Goal: Book appointment/travel/reservation

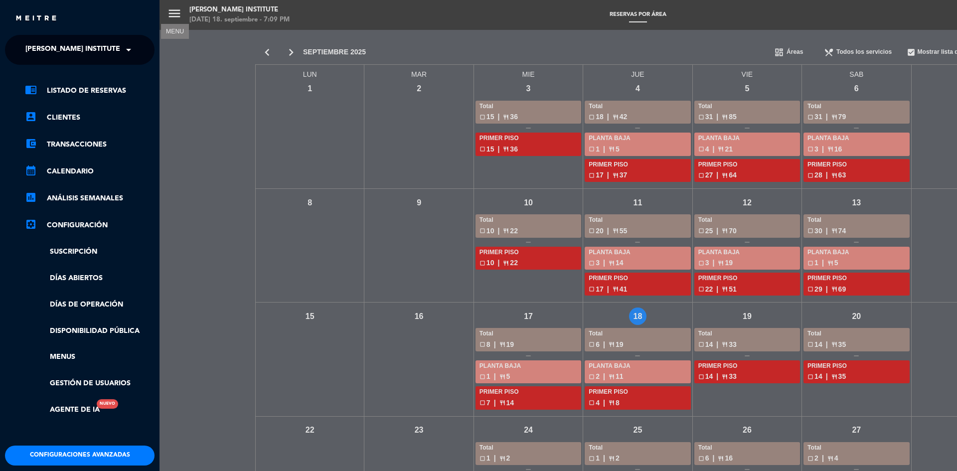
click at [854, 335] on div "menu MENU [PERSON_NAME] Institute [DATE] 18. septiembre - 7:09 PM Reservas por …" at bounding box center [637, 235] width 957 height 471
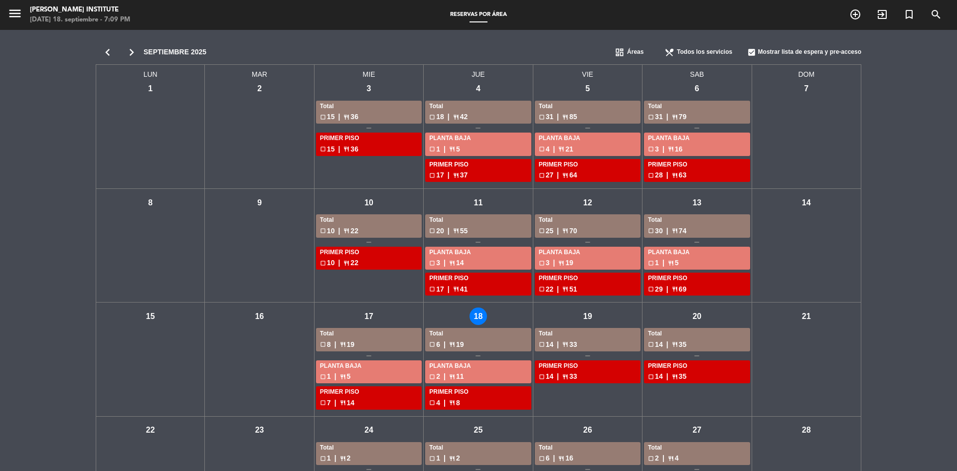
click at [696, 336] on div "Total" at bounding box center [697, 334] width 98 height 10
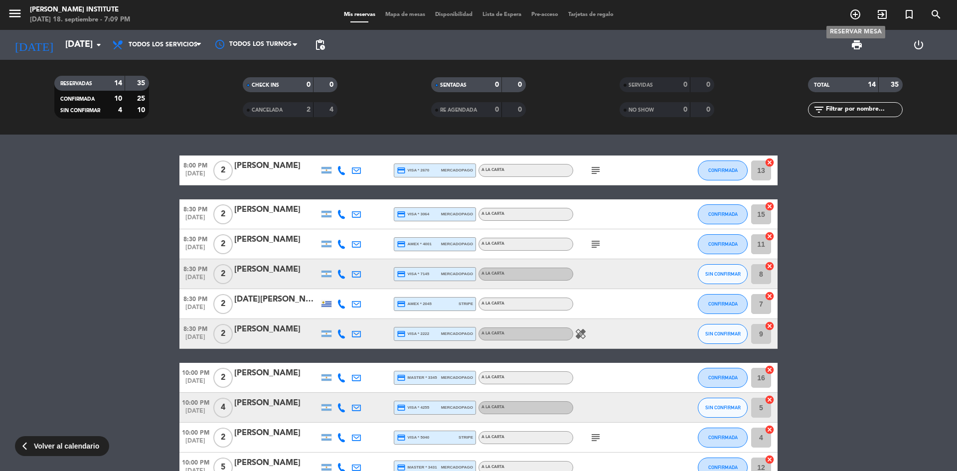
click at [852, 13] on icon "add_circle_outline" at bounding box center [855, 14] width 12 height 12
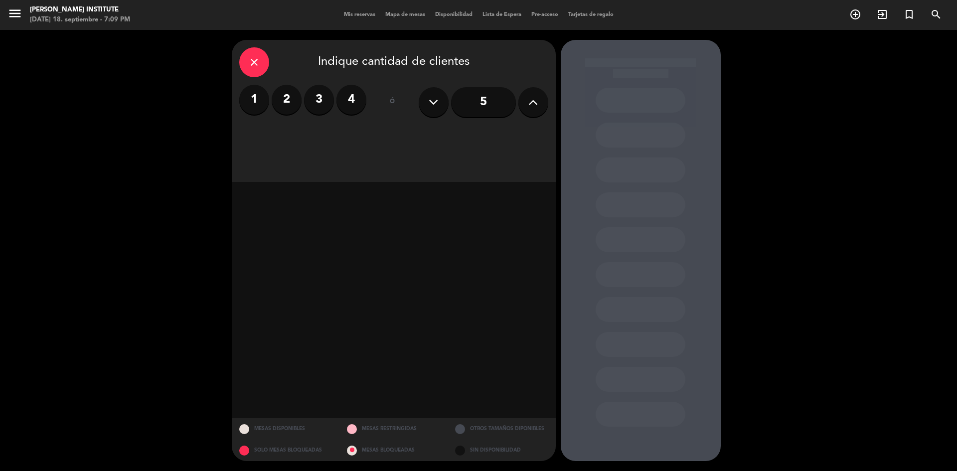
click at [534, 106] on icon at bounding box center [532, 102] width 9 height 15
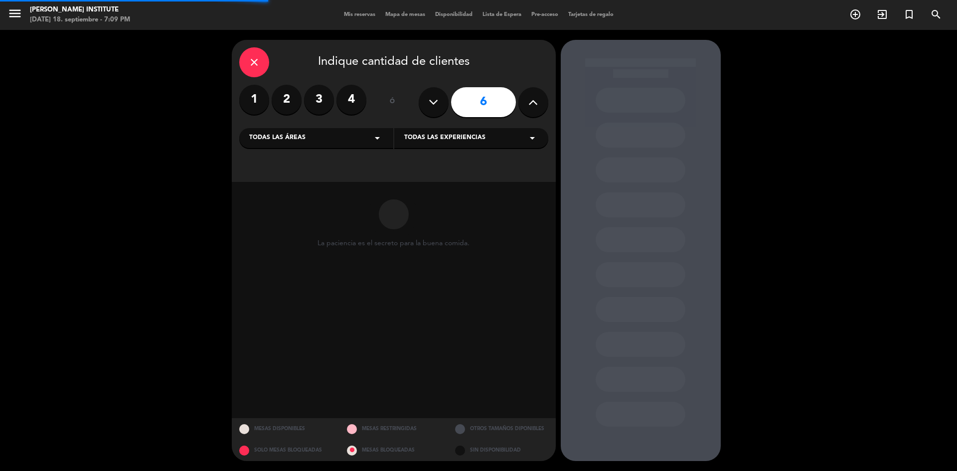
click at [534, 106] on icon at bounding box center [532, 102] width 9 height 15
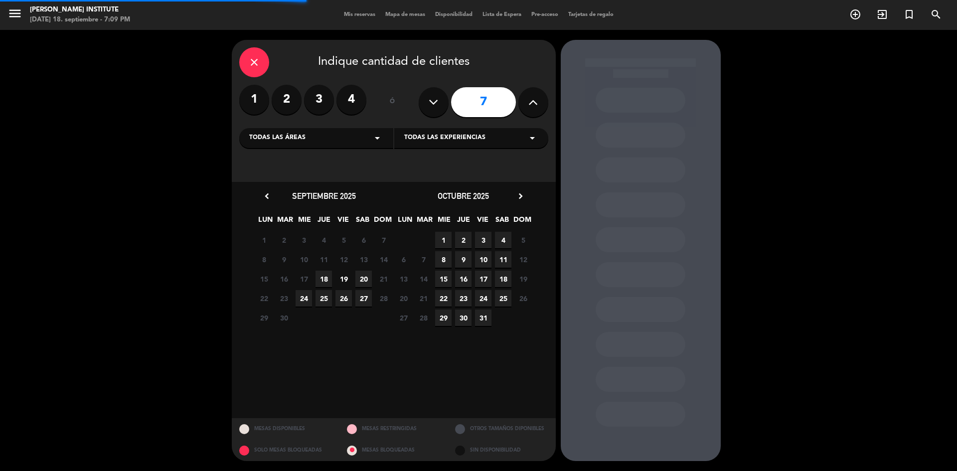
click at [534, 106] on icon at bounding box center [532, 102] width 9 height 15
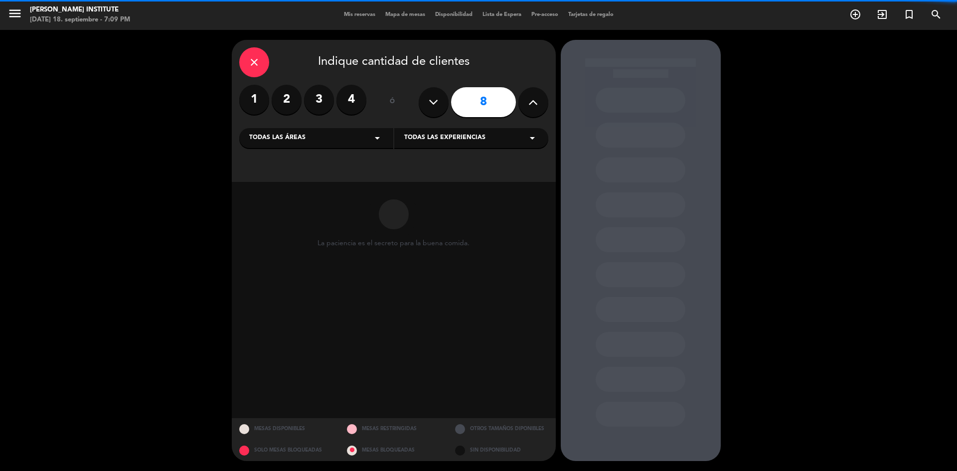
click at [534, 106] on icon at bounding box center [532, 102] width 9 height 15
type input "9"
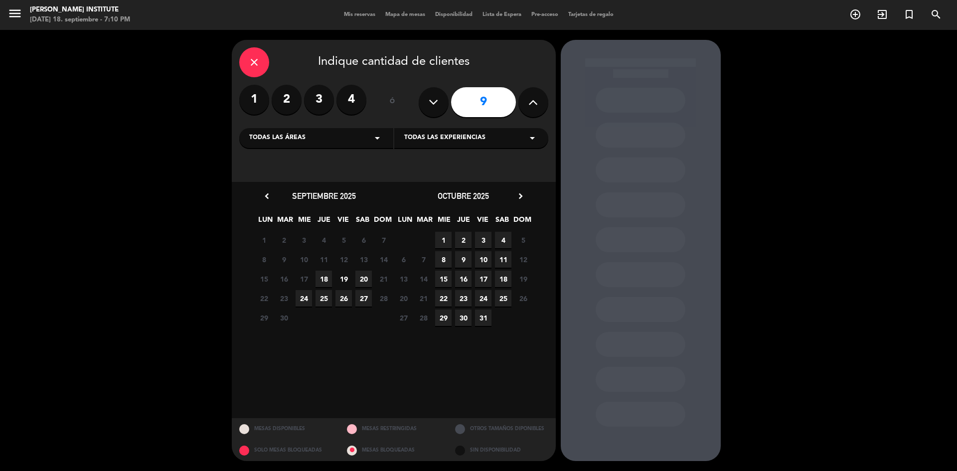
click at [363, 280] on span "20" at bounding box center [363, 279] width 16 height 16
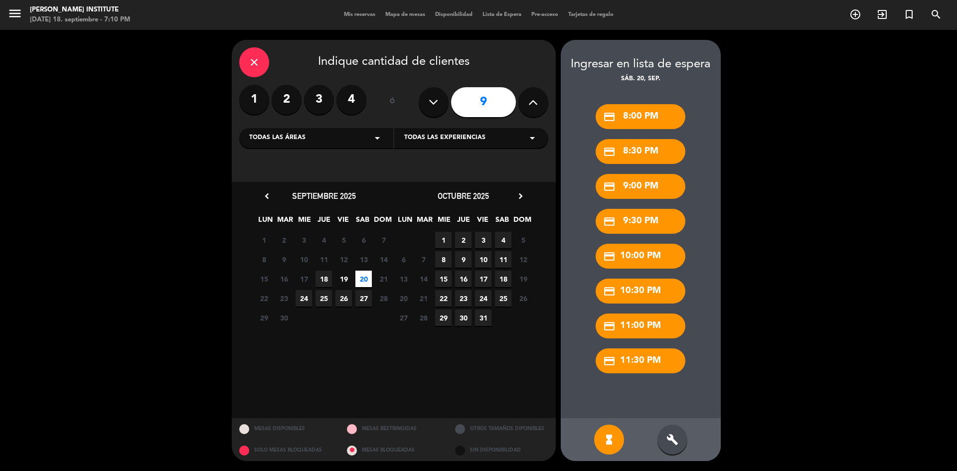
click at [679, 440] on div "build" at bounding box center [672, 439] width 30 height 30
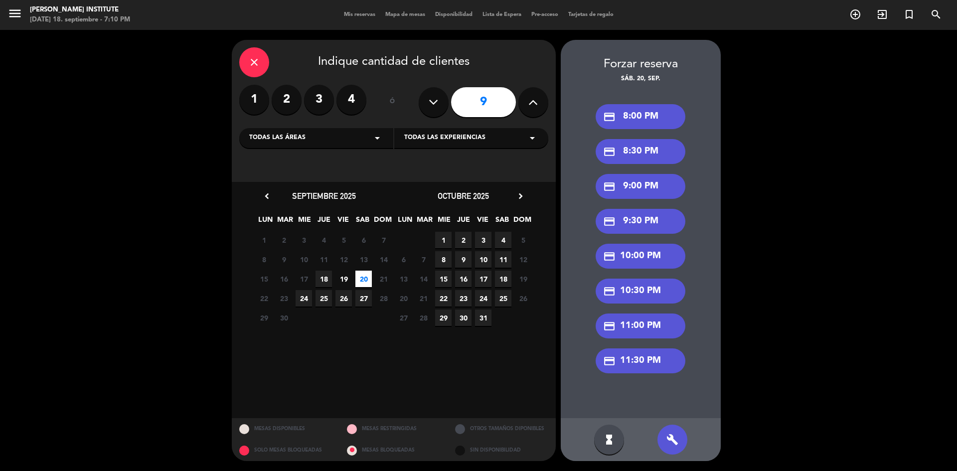
click at [639, 292] on div "credit_card 10:30 PM" at bounding box center [640, 291] width 90 height 25
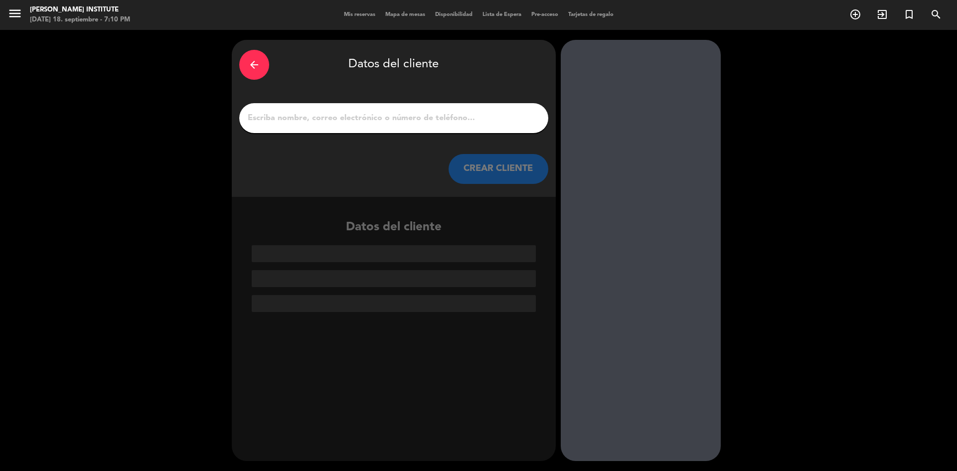
click at [355, 122] on input "1" at bounding box center [394, 118] width 294 height 14
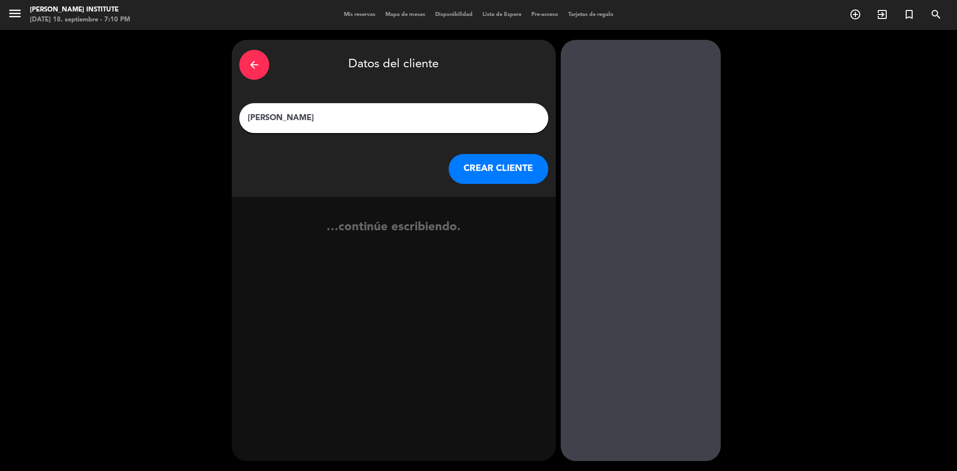
type input "[PERSON_NAME]"
click at [512, 166] on button "CREAR CLIENTE" at bounding box center [498, 169] width 100 height 30
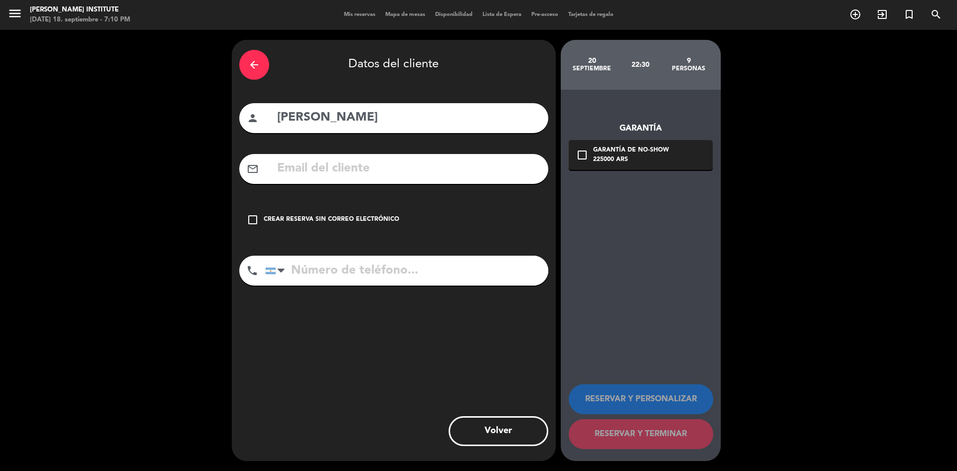
click at [257, 219] on icon "check_box_outline_blank" at bounding box center [253, 220] width 12 height 12
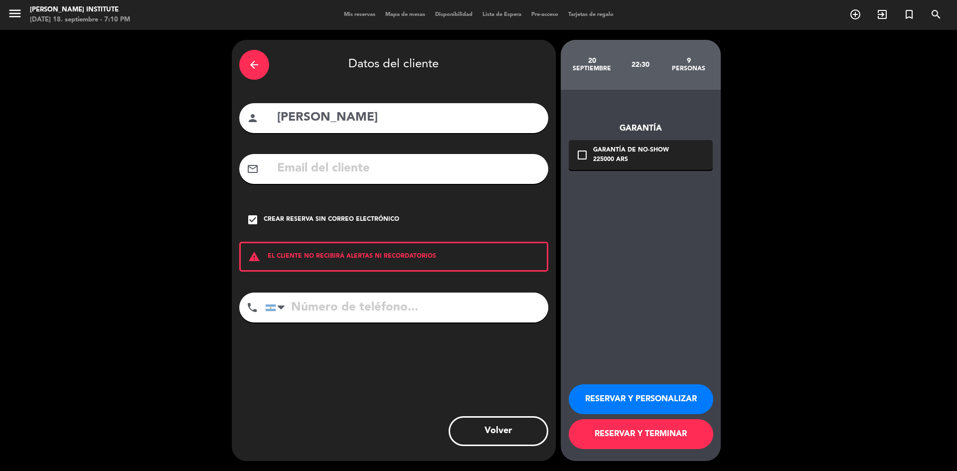
click at [640, 407] on button "RESERVAR Y PERSONALIZAR" at bounding box center [640, 399] width 144 height 30
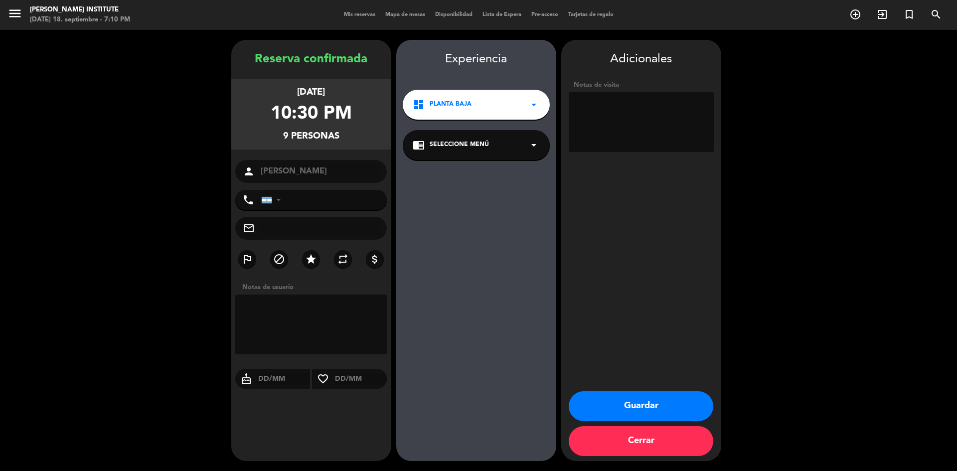
click at [528, 150] on icon "arrow_drop_down" at bounding box center [534, 145] width 12 height 12
click at [491, 173] on div "A LA CARTA" at bounding box center [476, 172] width 127 height 10
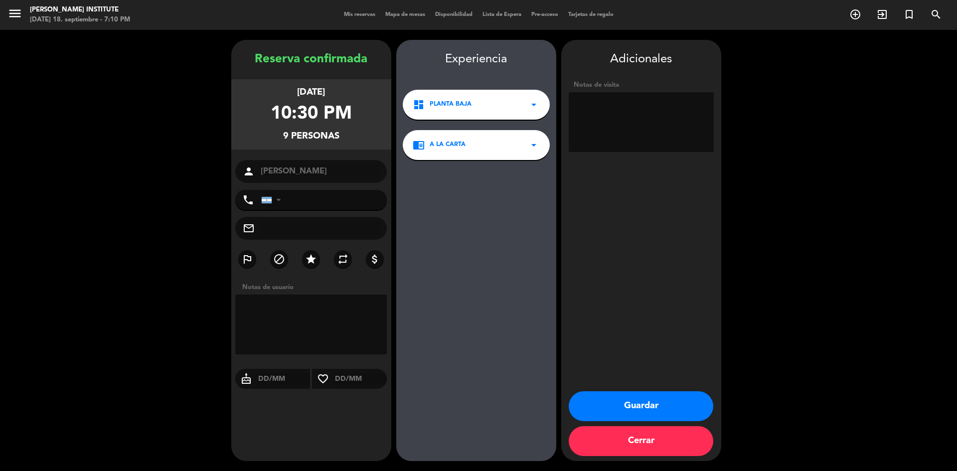
click at [529, 100] on icon "arrow_drop_down" at bounding box center [534, 105] width 12 height 12
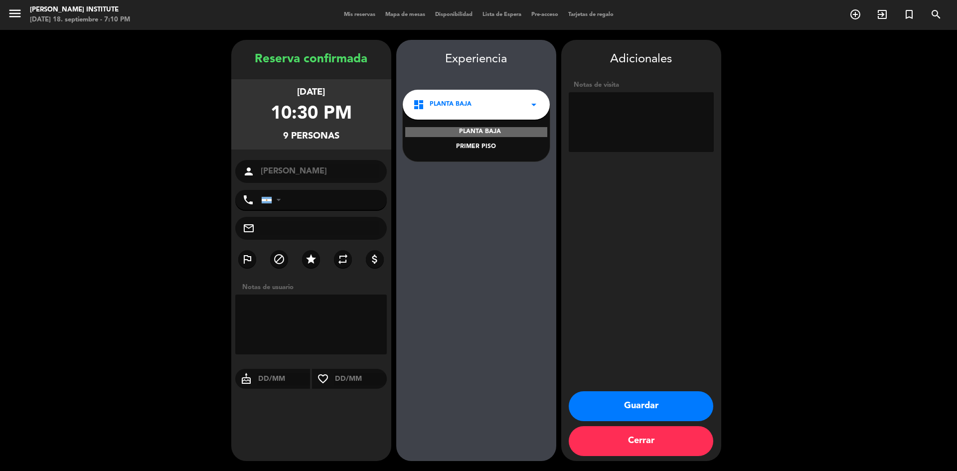
click at [492, 132] on div "PLANTA BAJA" at bounding box center [476, 132] width 142 height 10
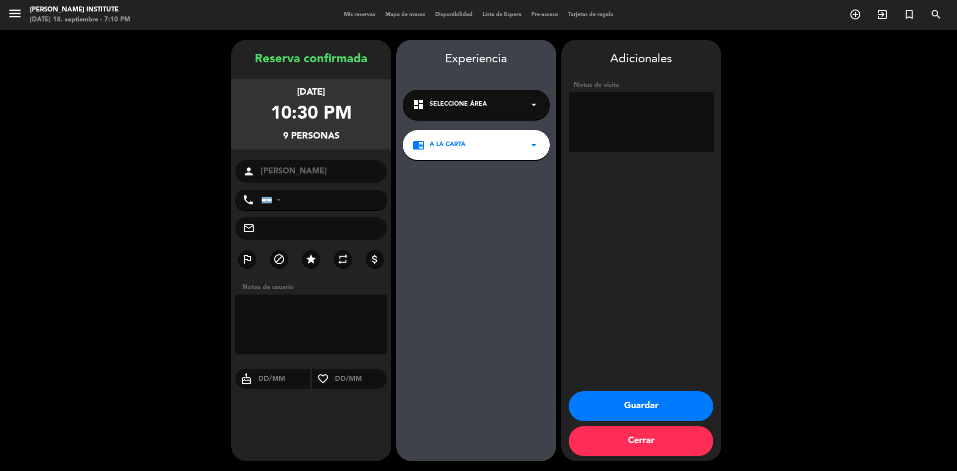
click at [618, 115] on textarea at bounding box center [640, 122] width 145 height 60
type textarea "$270000 a favor"
click at [621, 400] on button "Guardar" at bounding box center [640, 406] width 144 height 30
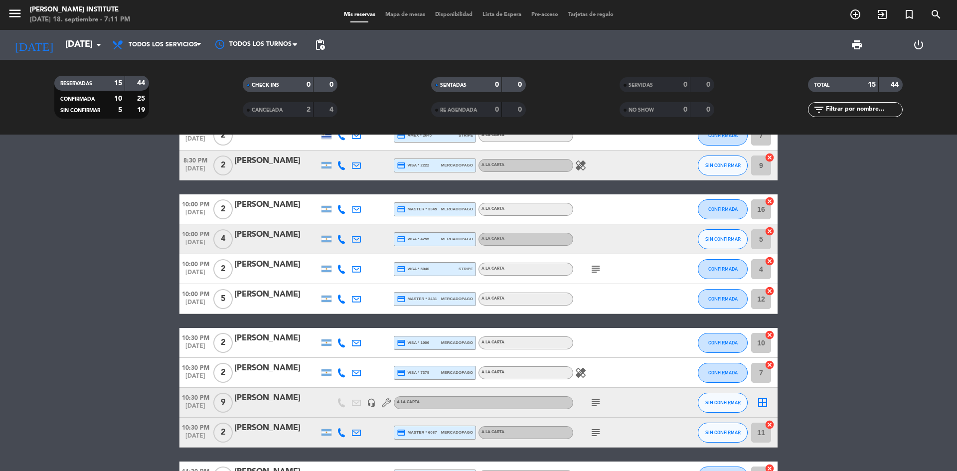
scroll to position [239, 0]
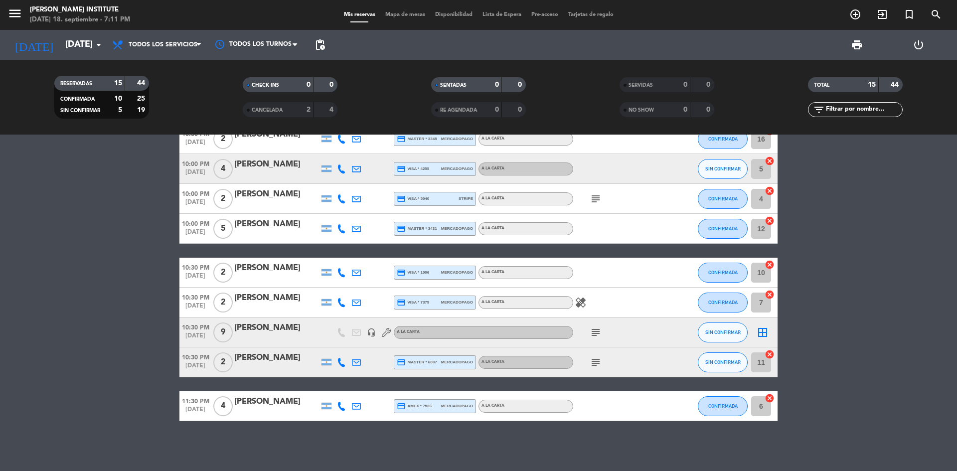
click at [763, 334] on icon "border_all" at bounding box center [762, 332] width 12 height 12
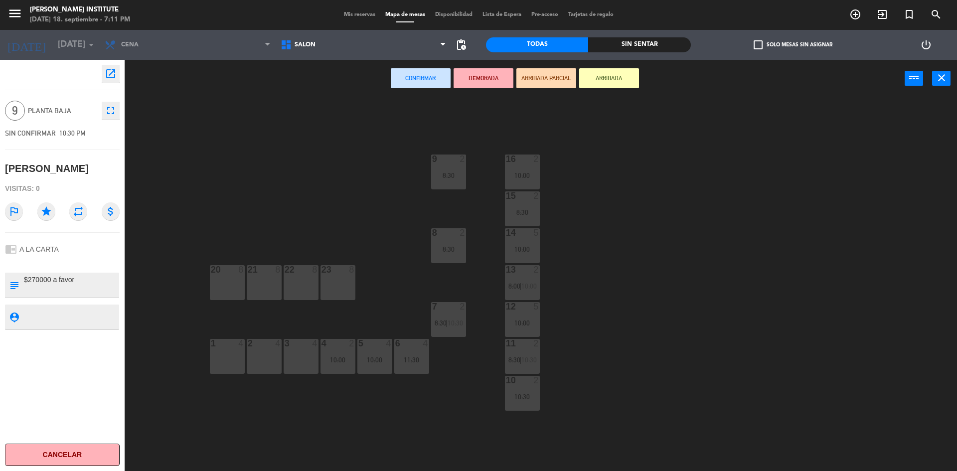
click at [332, 281] on div "23 8" at bounding box center [337, 282] width 35 height 35
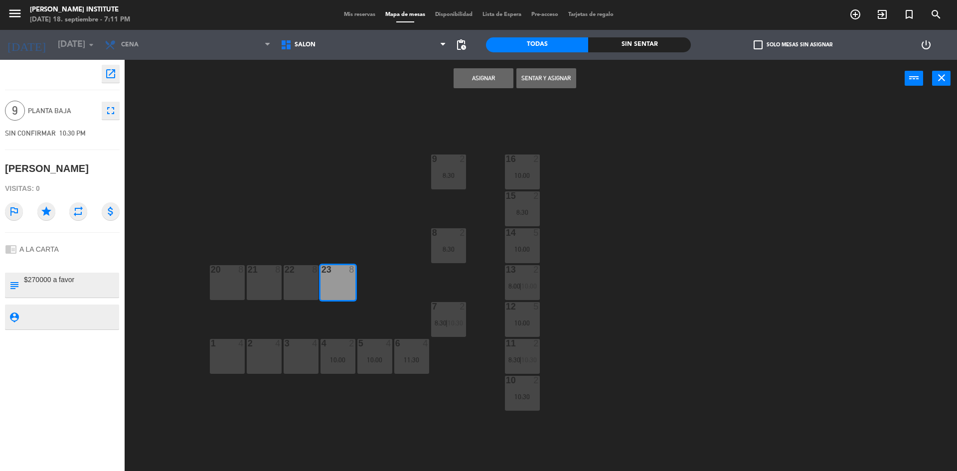
click at [237, 283] on div "20 8" at bounding box center [227, 282] width 35 height 35
click at [352, 278] on div "23 8" at bounding box center [337, 282] width 35 height 35
click at [480, 82] on button "Asignar" at bounding box center [483, 78] width 60 height 20
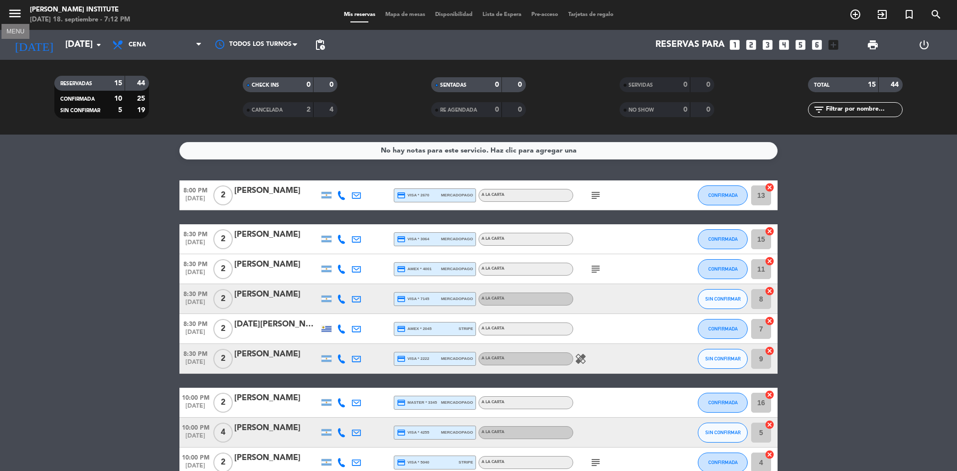
click at [12, 13] on icon "menu" at bounding box center [14, 13] width 15 height 15
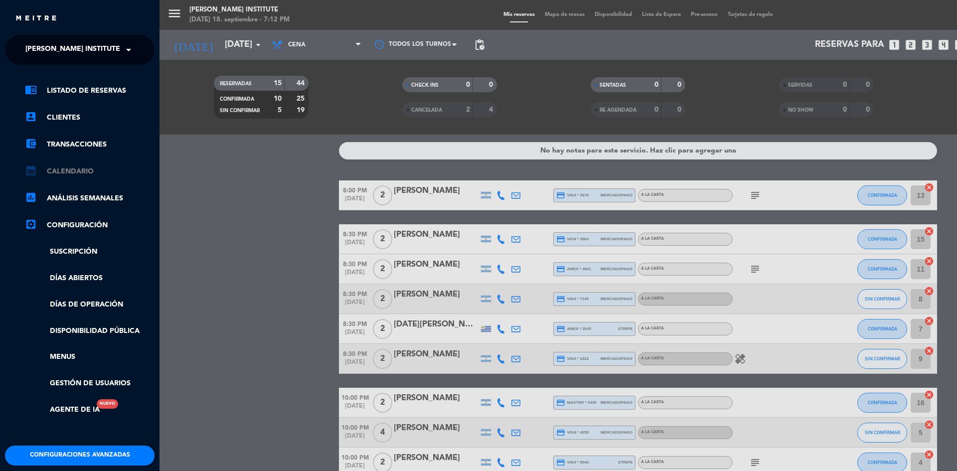
click at [66, 172] on link "calendar_month Calendario" at bounding box center [90, 171] width 130 height 12
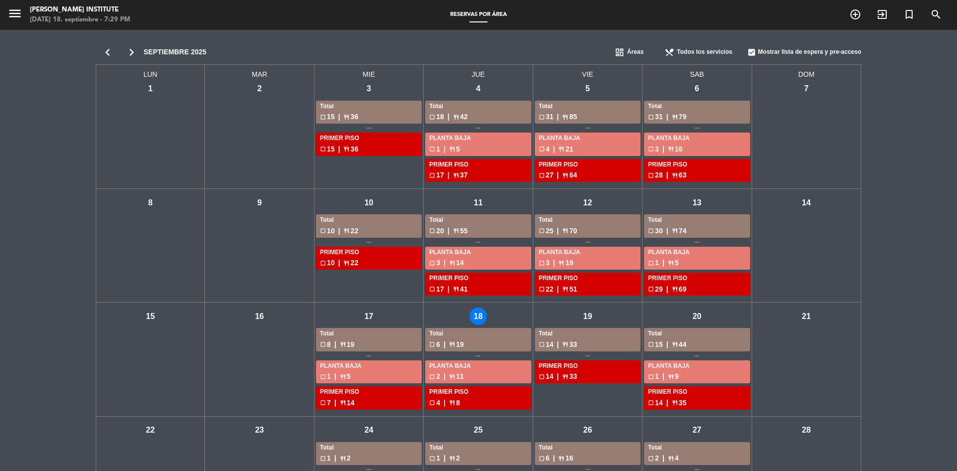
click at [473, 314] on div "jue - 18" at bounding box center [477, 315] width 17 height 17
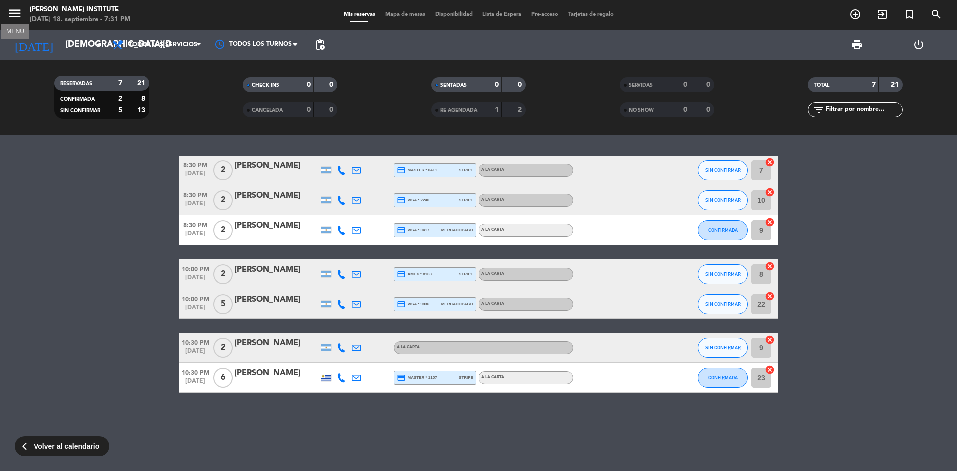
click at [16, 12] on icon "menu" at bounding box center [14, 13] width 15 height 15
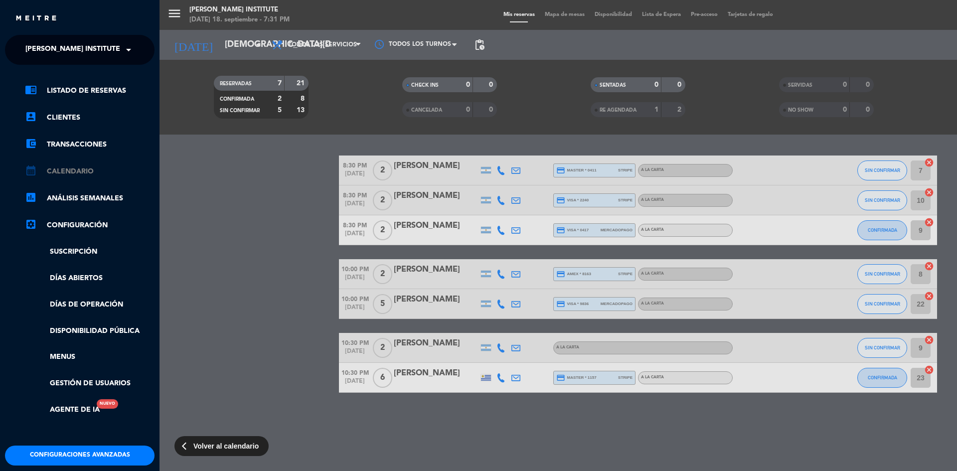
click at [81, 172] on link "calendar_month Calendario" at bounding box center [90, 171] width 130 height 12
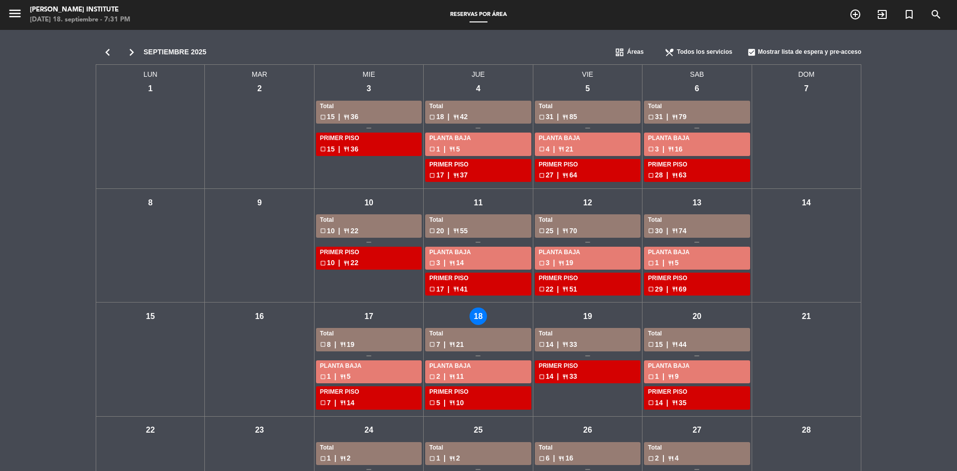
click at [135, 45] on icon "chevron_right" at bounding box center [132, 52] width 24 height 14
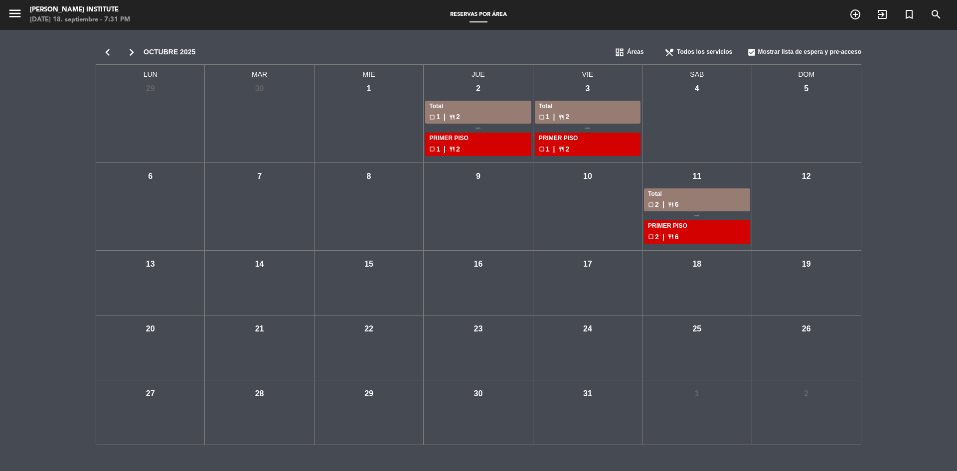
click at [110, 57] on icon "chevron_left" at bounding box center [108, 52] width 24 height 14
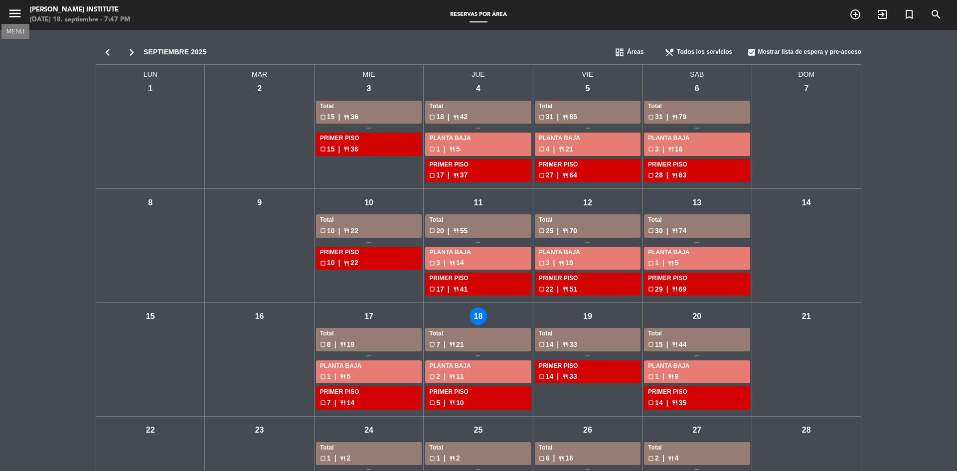
click at [21, 18] on icon "menu" at bounding box center [14, 13] width 15 height 15
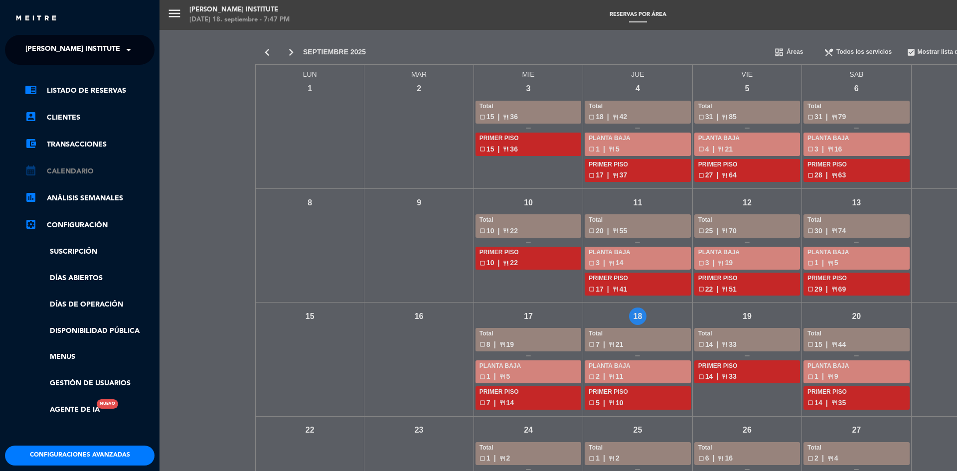
click at [73, 174] on link "calendar_month Calendario" at bounding box center [90, 171] width 130 height 12
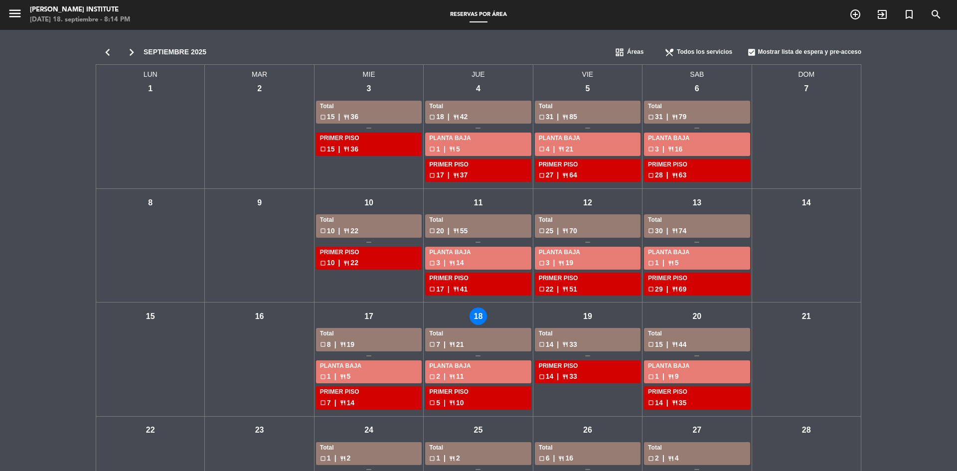
click at [481, 316] on div "jue - 18" at bounding box center [477, 315] width 17 height 17
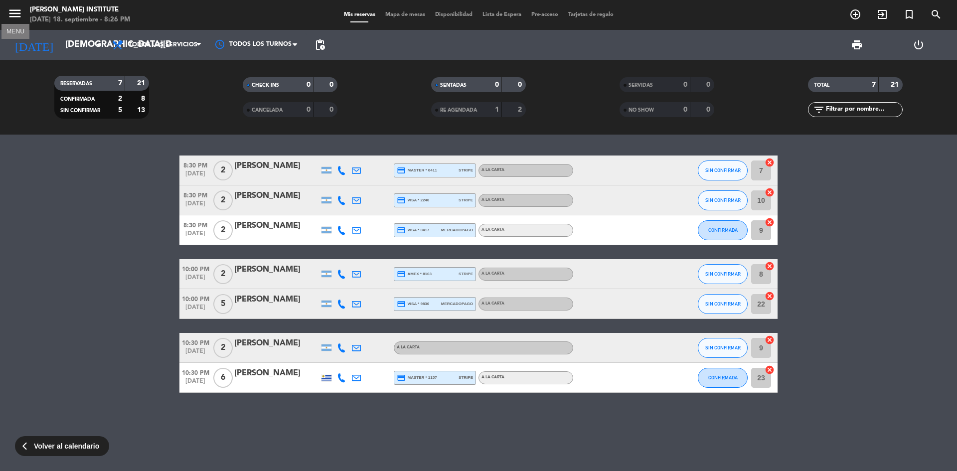
click at [21, 15] on icon "menu" at bounding box center [14, 13] width 15 height 15
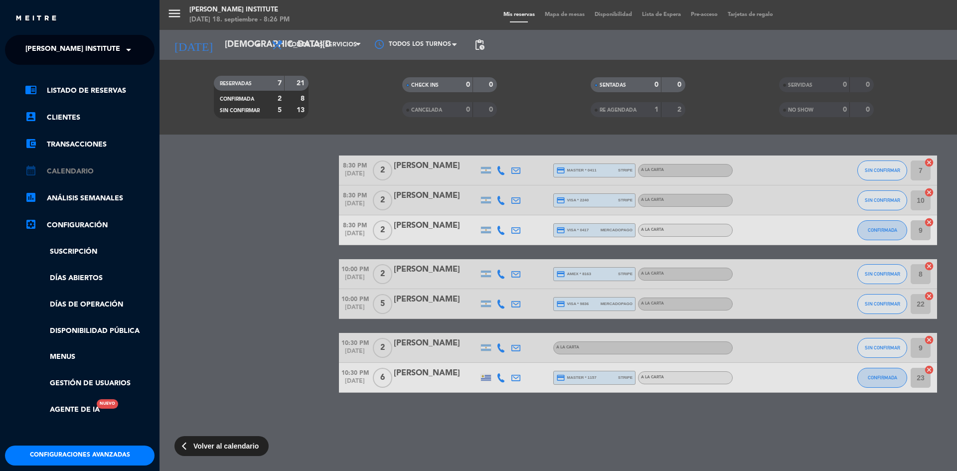
click at [75, 166] on link "calendar_month Calendario" at bounding box center [90, 171] width 130 height 12
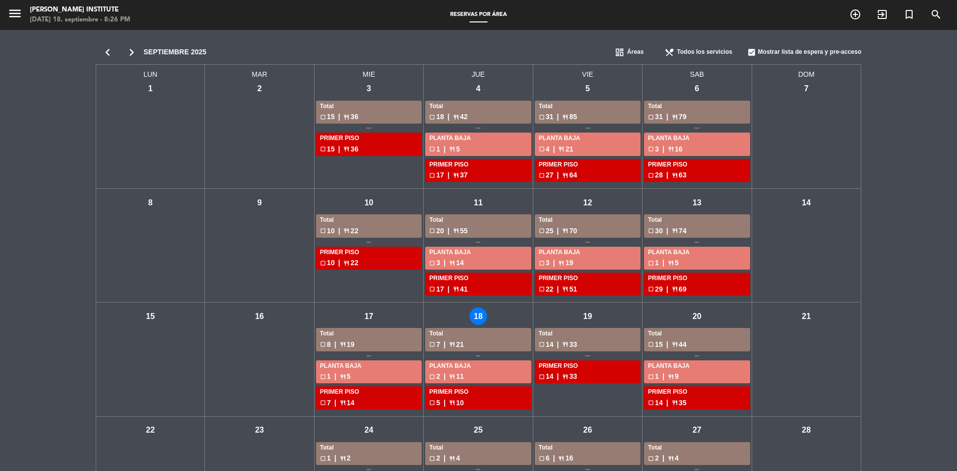
click at [134, 54] on icon "chevron_right" at bounding box center [132, 52] width 24 height 14
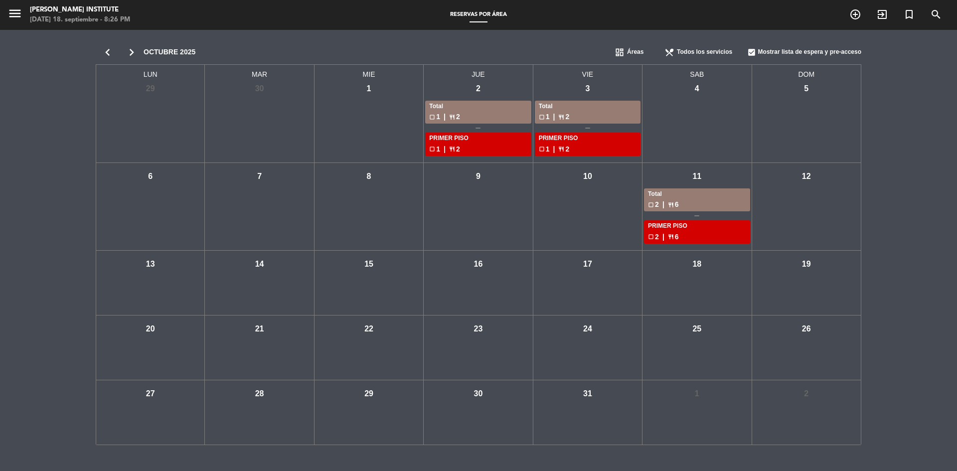
click at [134, 54] on icon "chevron_right" at bounding box center [132, 52] width 24 height 14
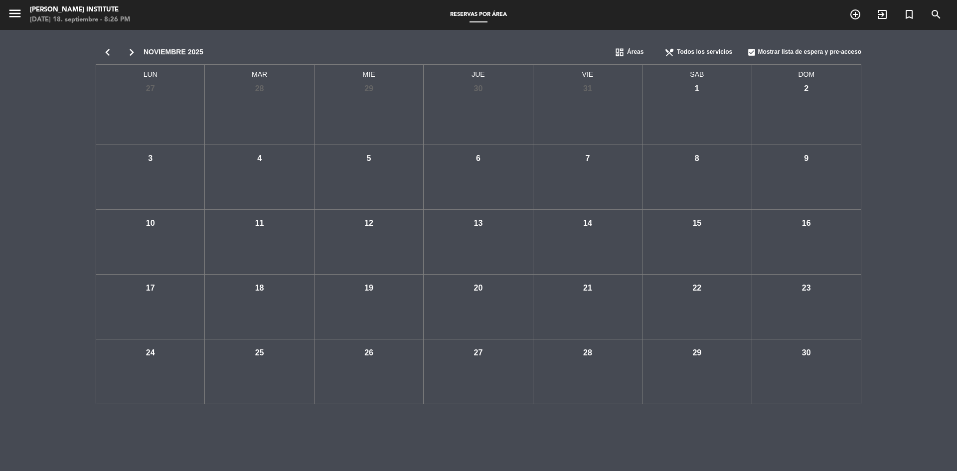
click at [111, 54] on icon "chevron_left" at bounding box center [108, 52] width 24 height 14
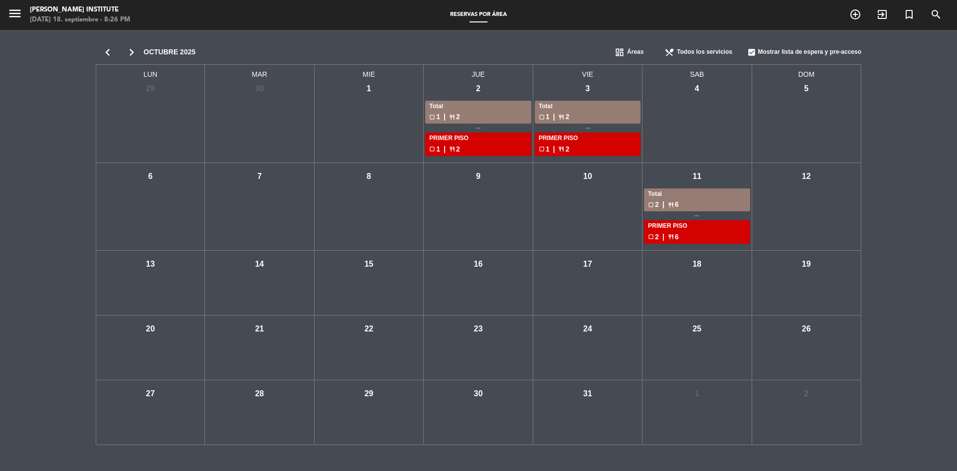
click at [111, 54] on icon "chevron_left" at bounding box center [108, 52] width 24 height 14
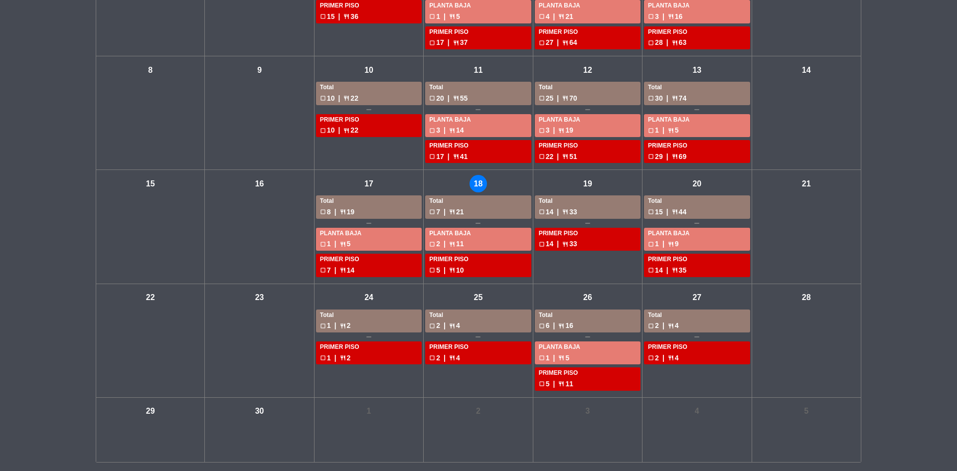
scroll to position [134, 0]
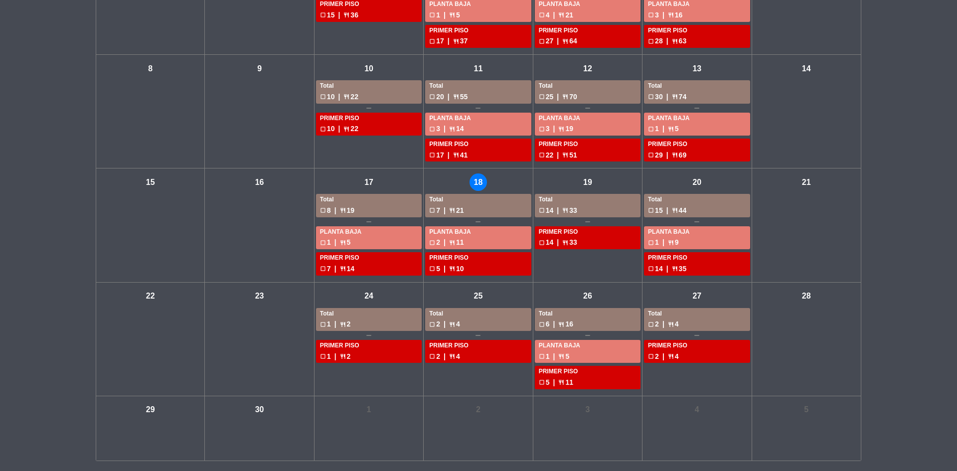
click at [484, 186] on div "jue - 18" at bounding box center [477, 181] width 17 height 17
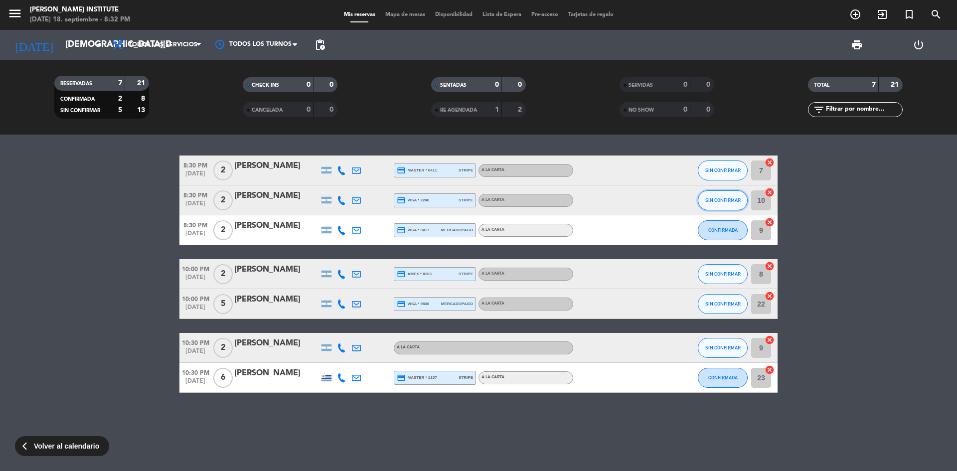
click at [724, 203] on button "SIN CONFIRMAR" at bounding box center [723, 200] width 50 height 20
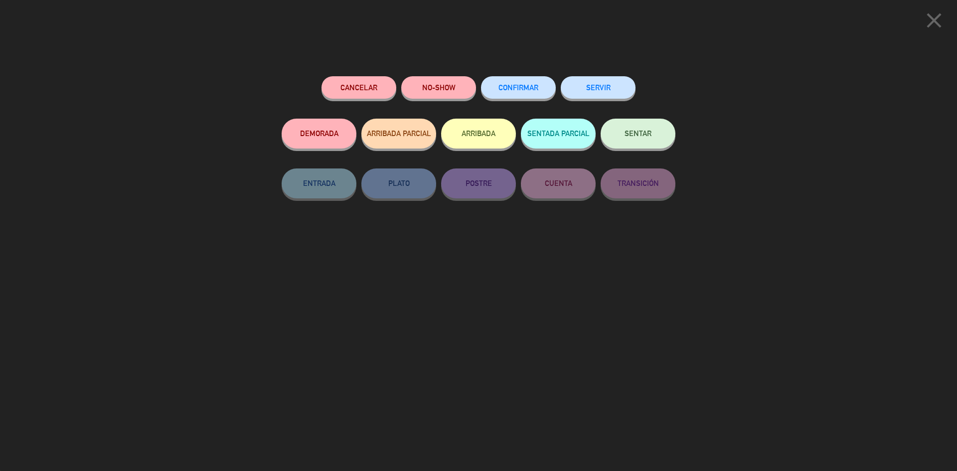
click at [641, 129] on button "SENTAR" at bounding box center [637, 134] width 75 height 30
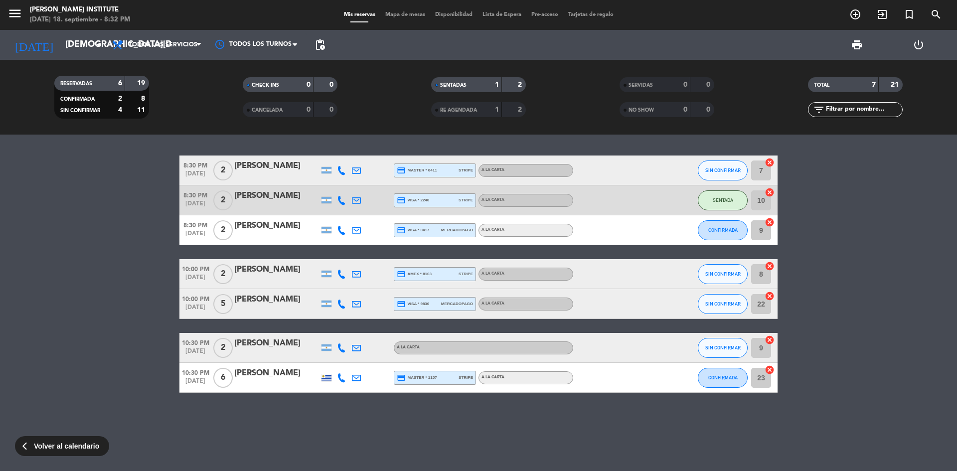
click at [387, 13] on span "Mapa de mesas" at bounding box center [405, 14] width 50 height 5
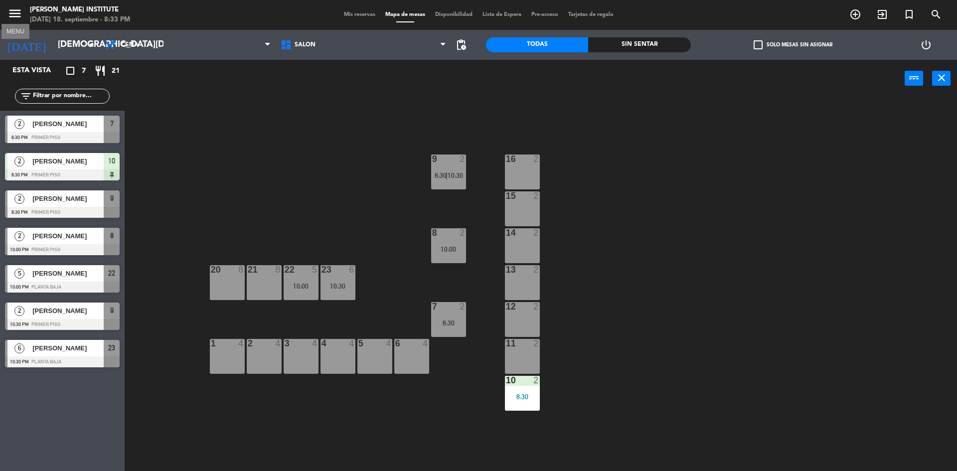
click at [15, 19] on icon "menu" at bounding box center [14, 13] width 15 height 15
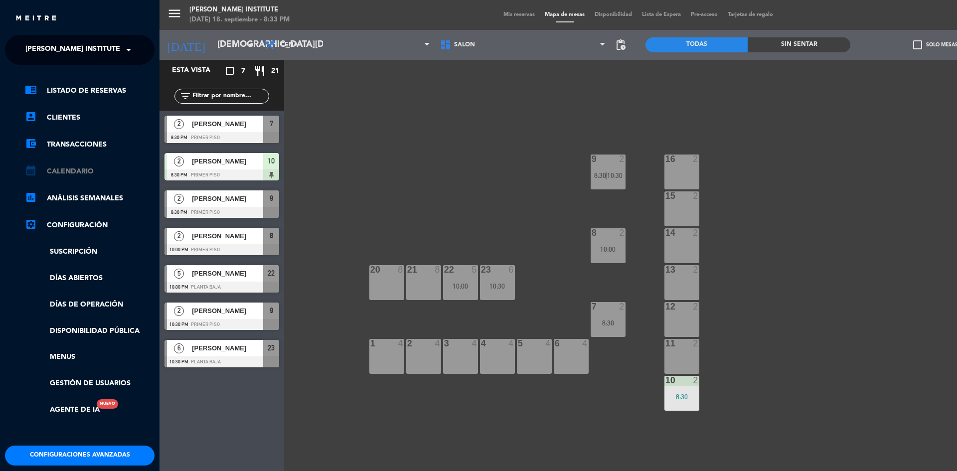
click at [57, 171] on link "calendar_month Calendario" at bounding box center [90, 171] width 130 height 12
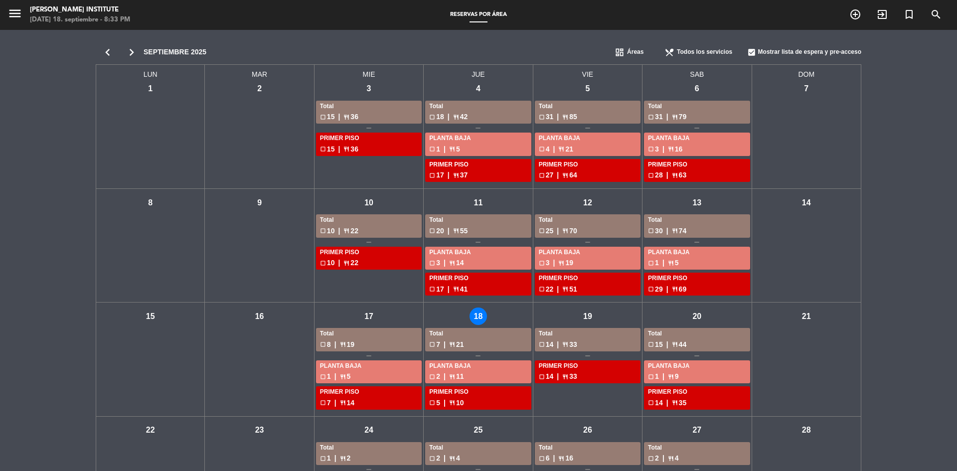
click at [586, 319] on div "vie - 19" at bounding box center [586, 315] width 17 height 17
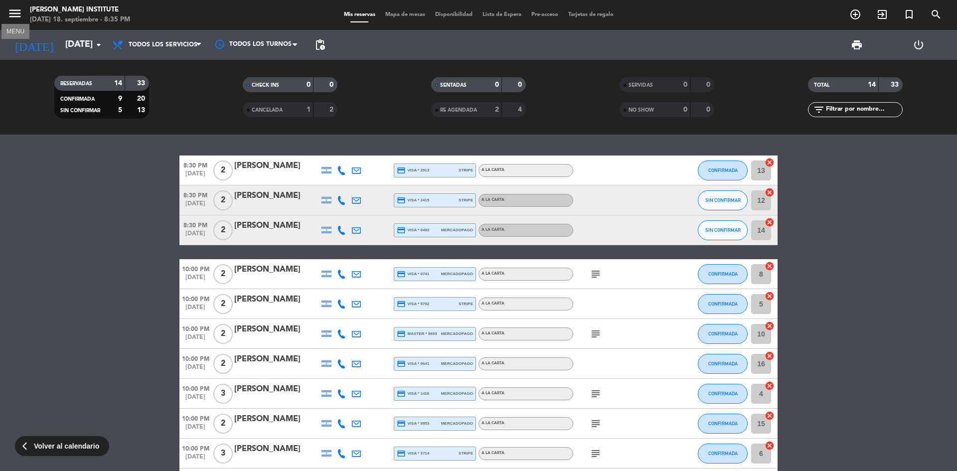
click at [18, 17] on icon "menu" at bounding box center [14, 13] width 15 height 15
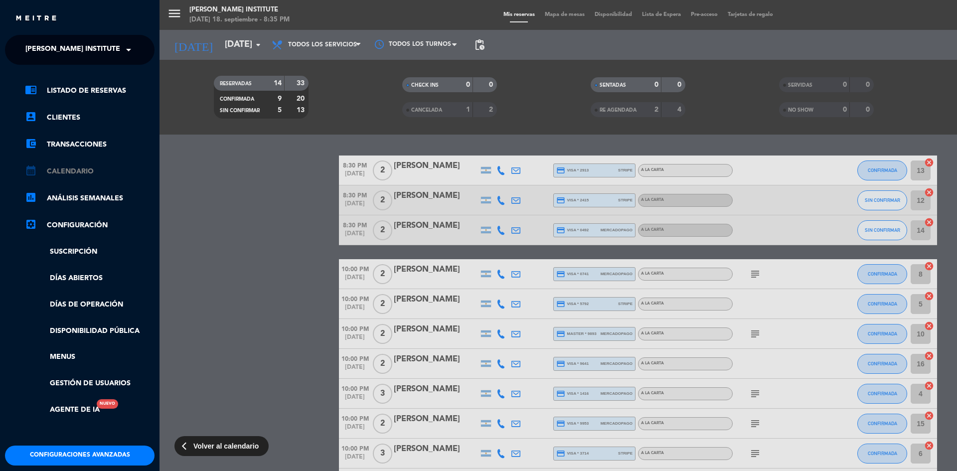
click at [76, 169] on link "calendar_month Calendario" at bounding box center [90, 171] width 130 height 12
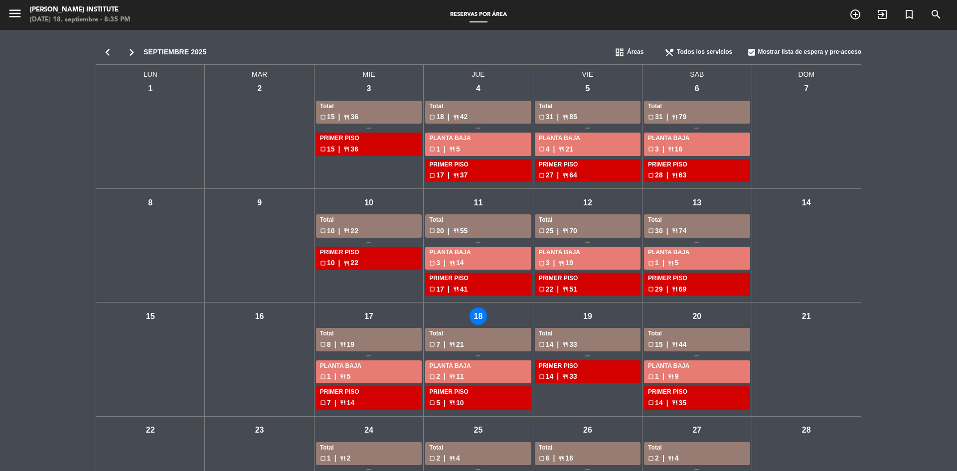
click at [475, 316] on div "jue - 18" at bounding box center [477, 315] width 17 height 17
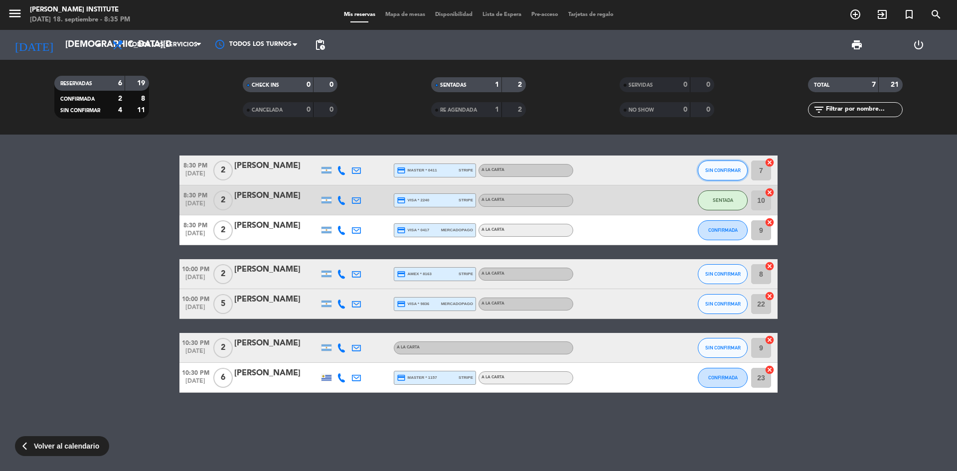
click at [723, 171] on span "SIN CONFIRMAR" at bounding box center [722, 169] width 35 height 5
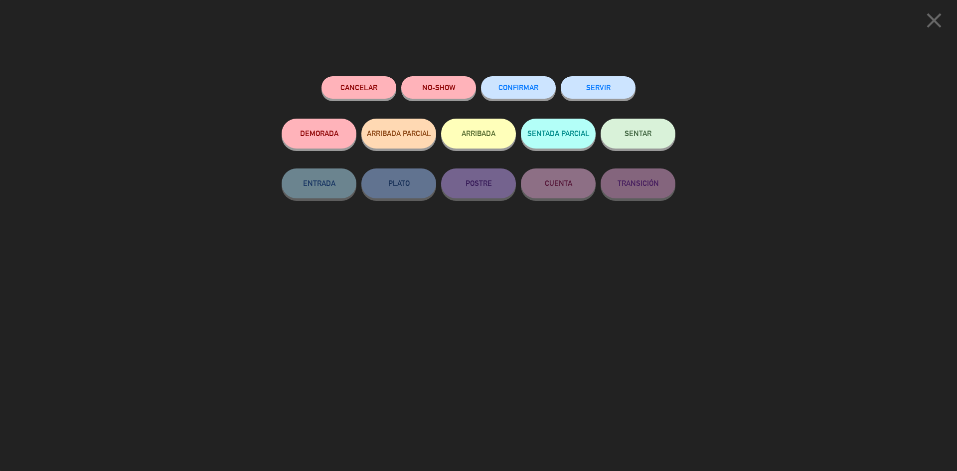
click at [657, 139] on button "SENTAR" at bounding box center [637, 134] width 75 height 30
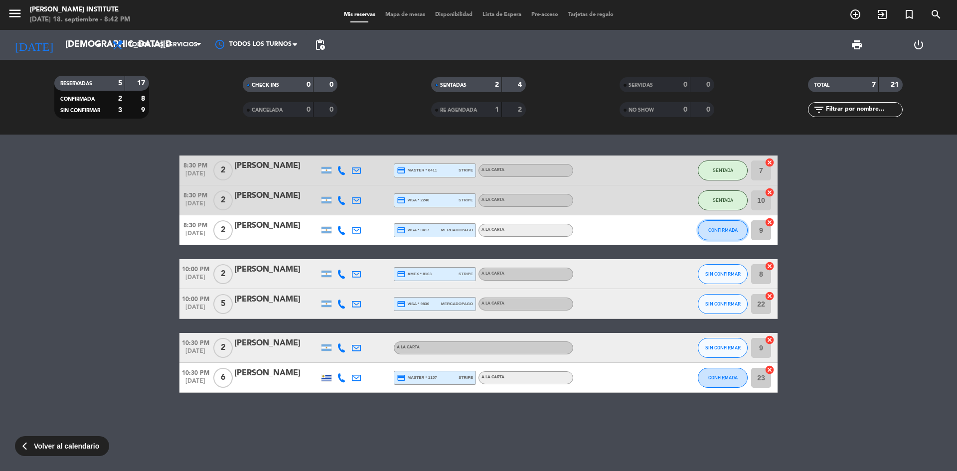
click at [720, 231] on span "CONFIRMADA" at bounding box center [722, 229] width 29 height 5
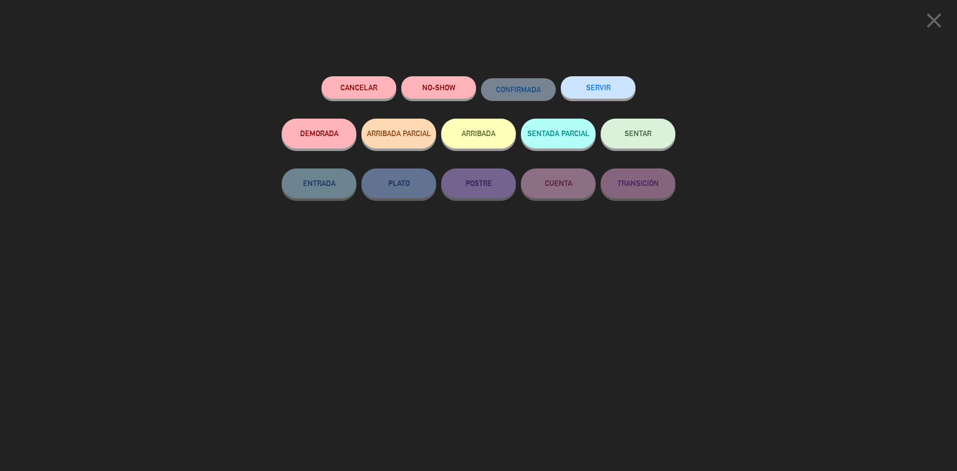
click at [614, 136] on button "SENTAR" at bounding box center [637, 134] width 75 height 30
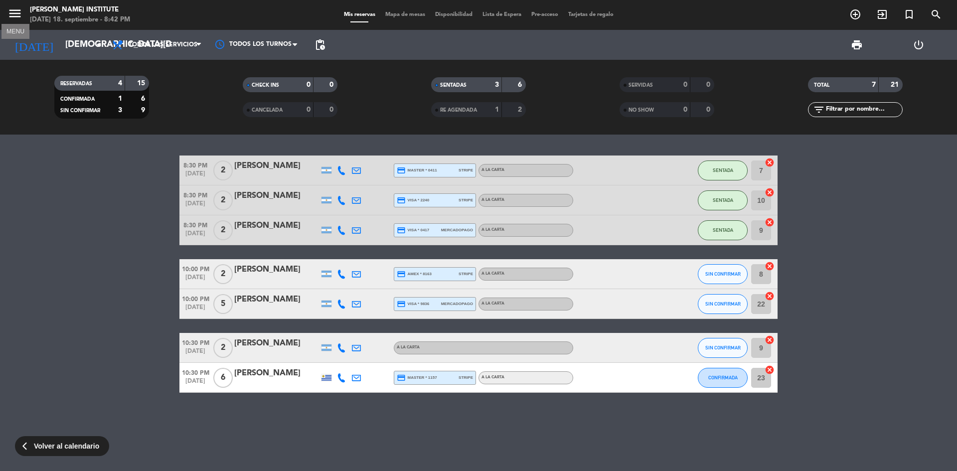
click at [15, 15] on icon "menu" at bounding box center [14, 13] width 15 height 15
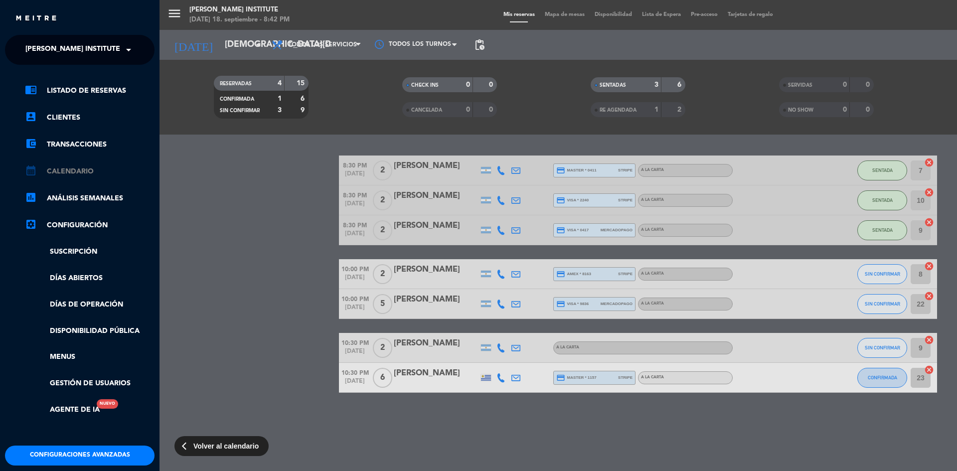
click at [57, 173] on link "calendar_month Calendario" at bounding box center [90, 171] width 130 height 12
